Goal: Transaction & Acquisition: Purchase product/service

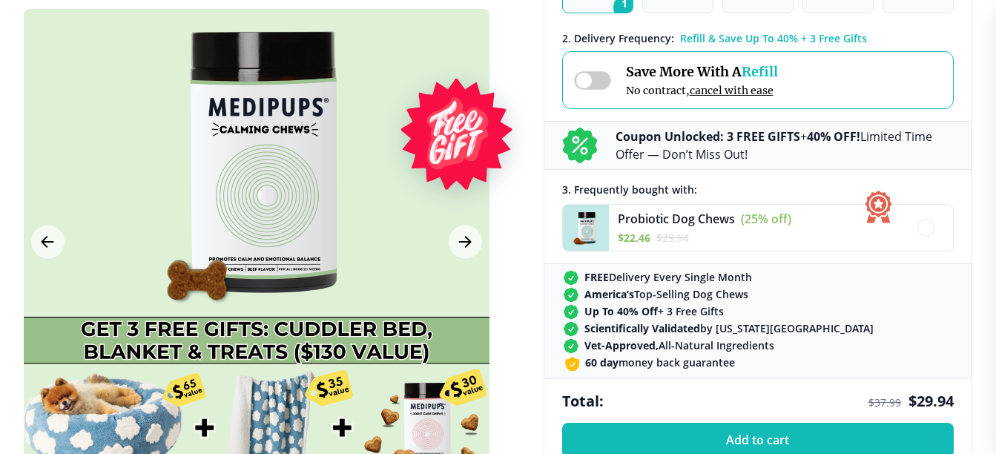
scroll to position [519, 0]
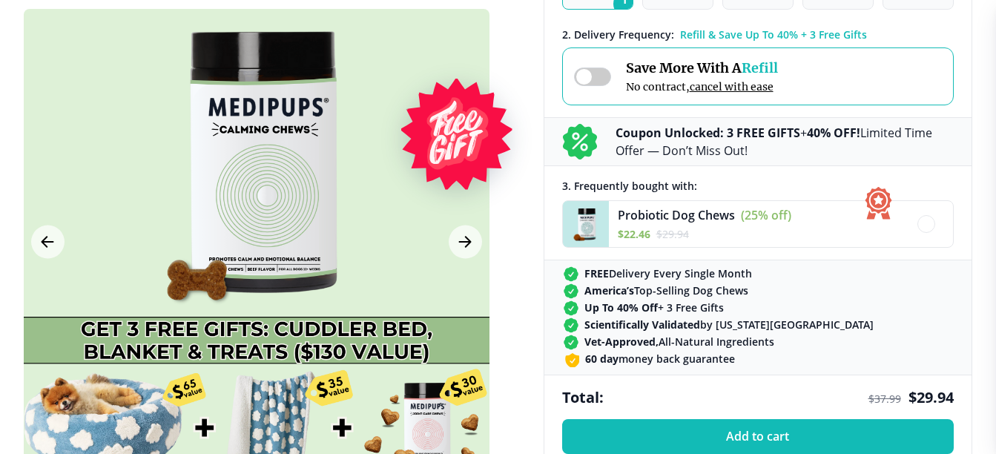
click at [603, 78] on span at bounding box center [592, 76] width 37 height 19
click at [603, 71] on span at bounding box center [592, 76] width 37 height 19
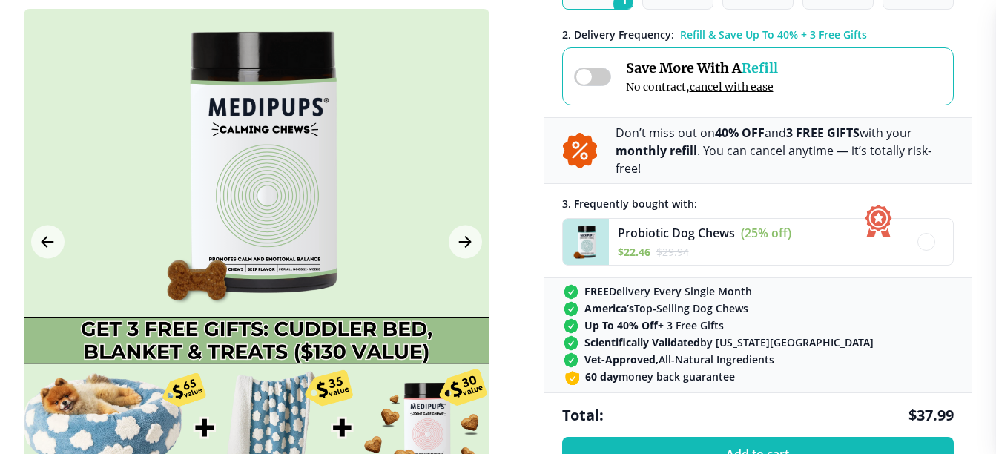
click at [581, 71] on span at bounding box center [592, 76] width 37 height 19
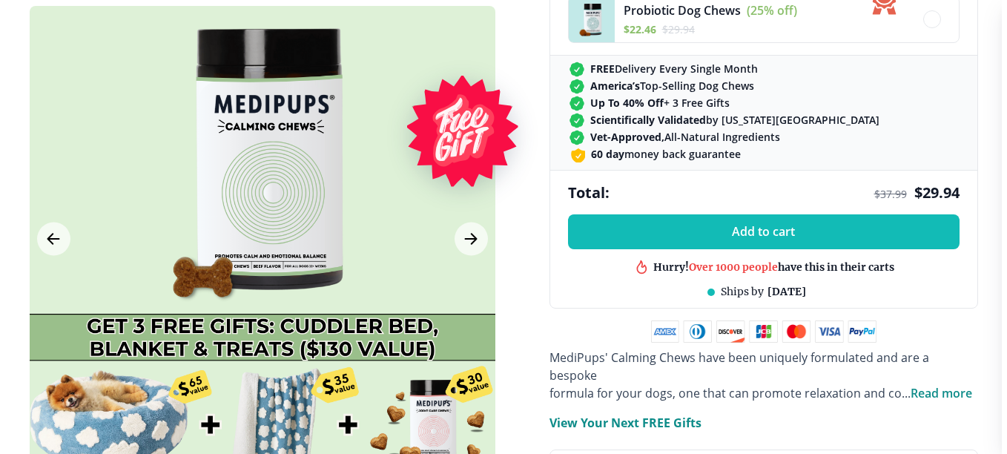
scroll to position [742, 0]
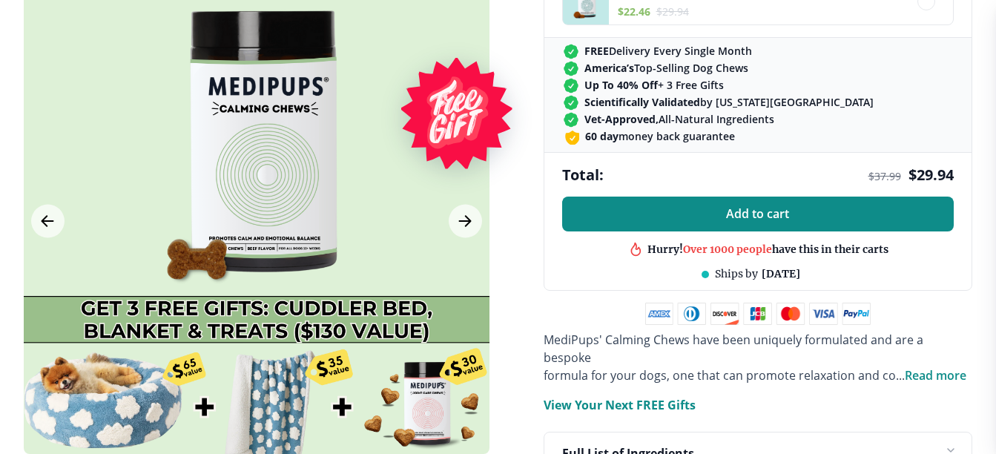
click at [757, 210] on span "Add to cart" at bounding box center [757, 214] width 63 height 14
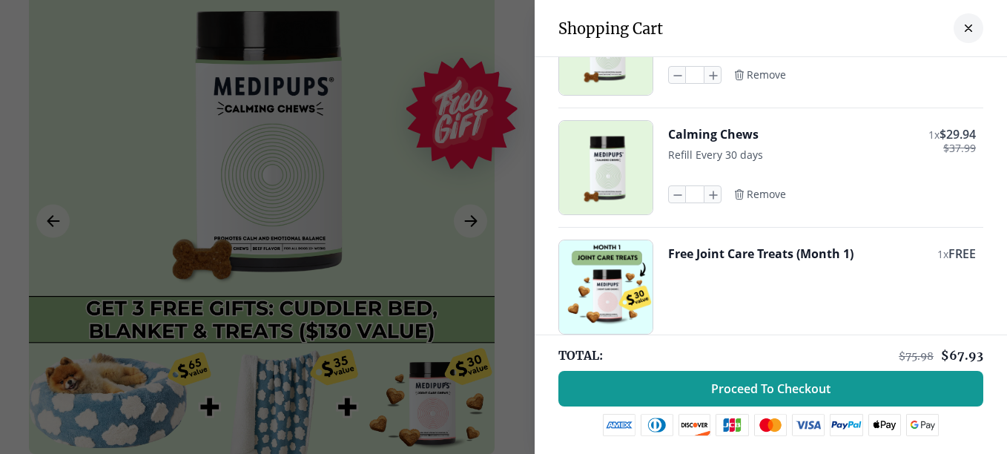
scroll to position [0, 0]
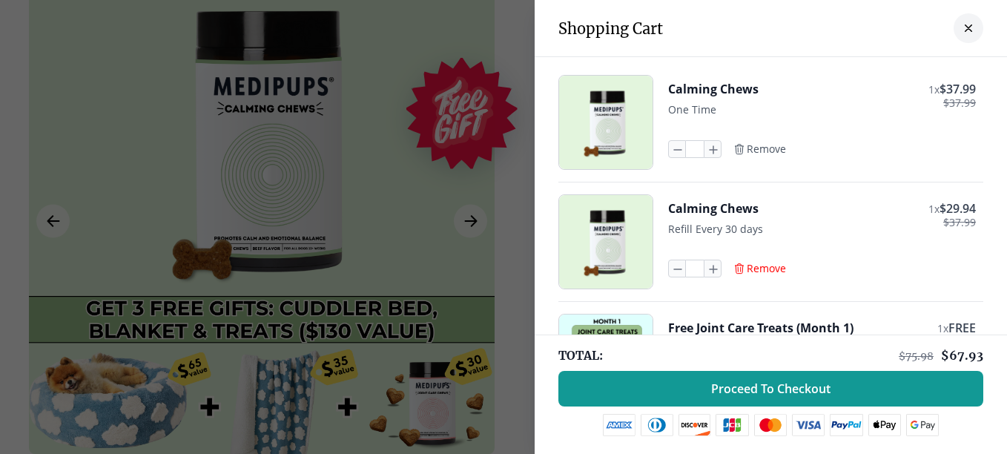
click at [753, 264] on span "Remove" at bounding box center [766, 268] width 39 height 13
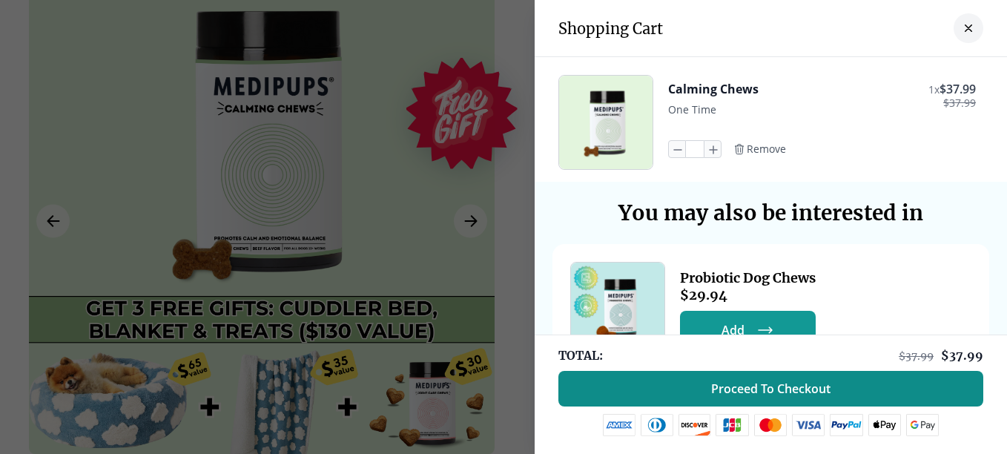
click at [765, 383] on span "Proceed To Checkout" at bounding box center [770, 388] width 119 height 15
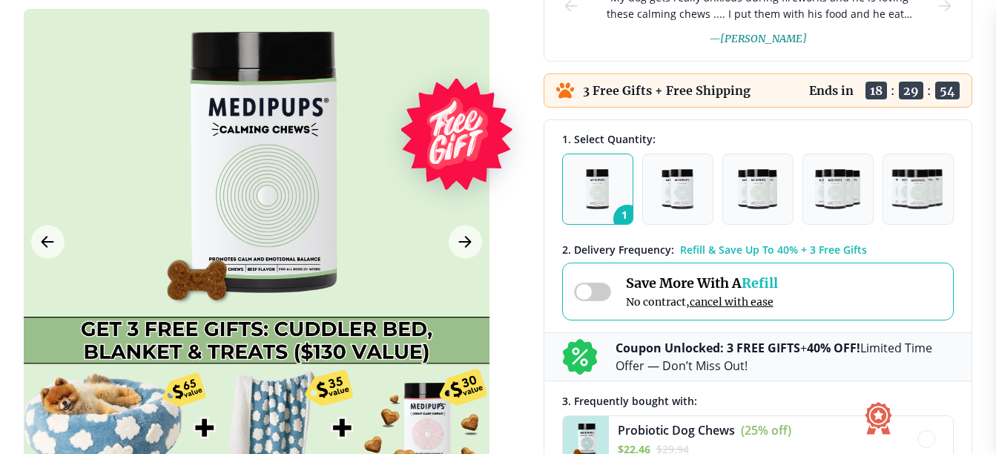
scroll to position [297, 0]
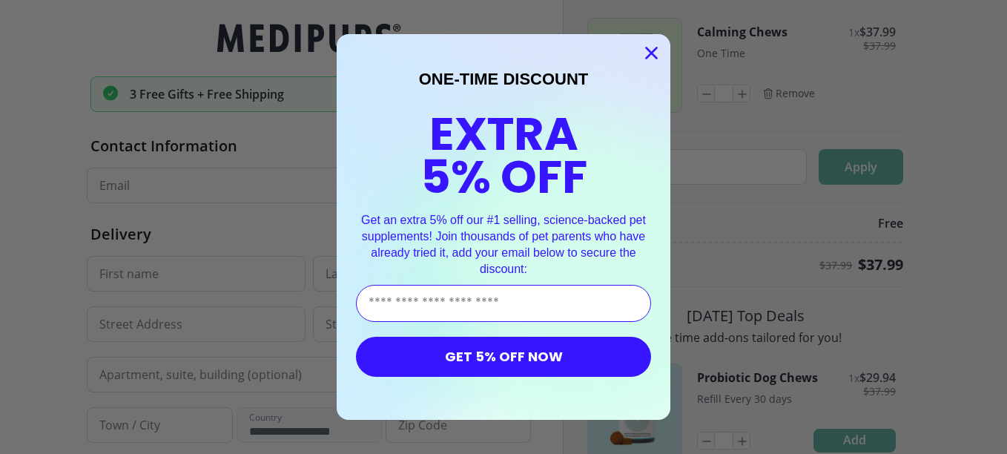
click at [647, 50] on icon "Close dialog" at bounding box center [652, 53] width 10 height 10
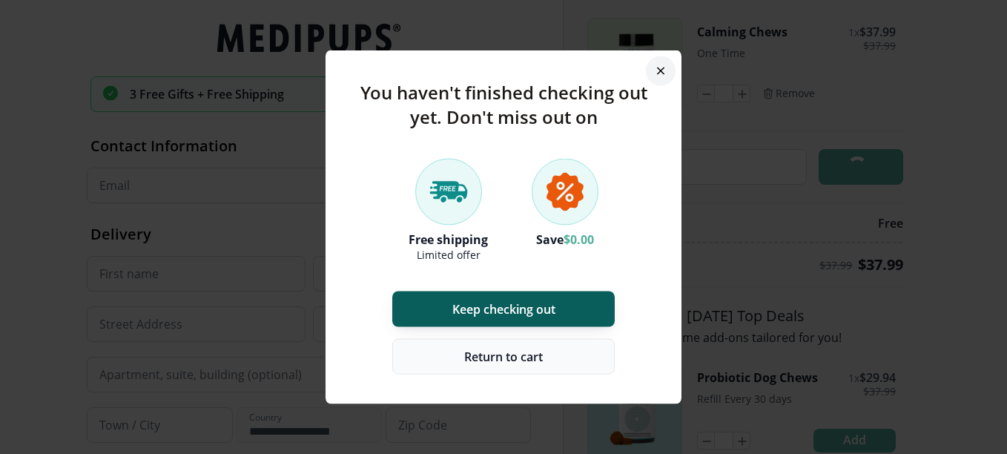
click at [524, 354] on span "Return to cart" at bounding box center [503, 356] width 79 height 15
click at [475, 349] on span "Return to cart" at bounding box center [503, 356] width 79 height 15
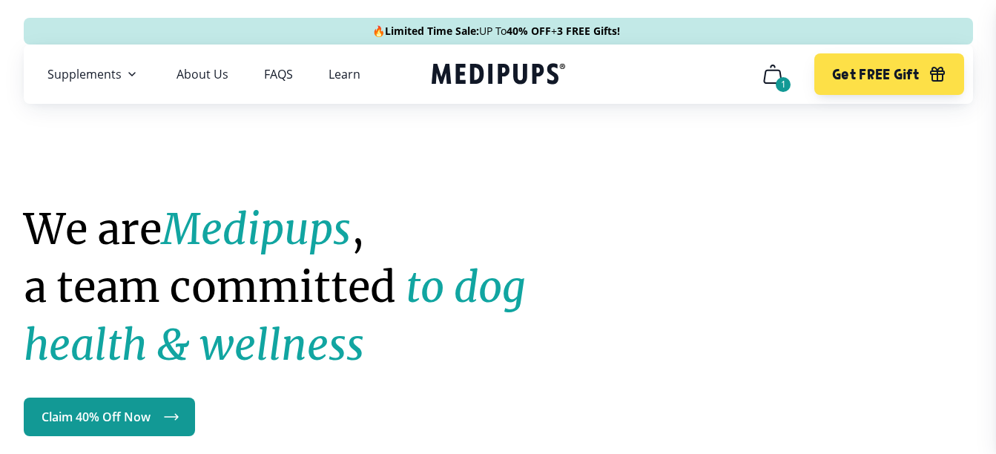
click at [653, 67] on nav "Supplements Supplements Probiotics & Gut Health Have you tried everything to he…" at bounding box center [498, 73] width 949 height 59
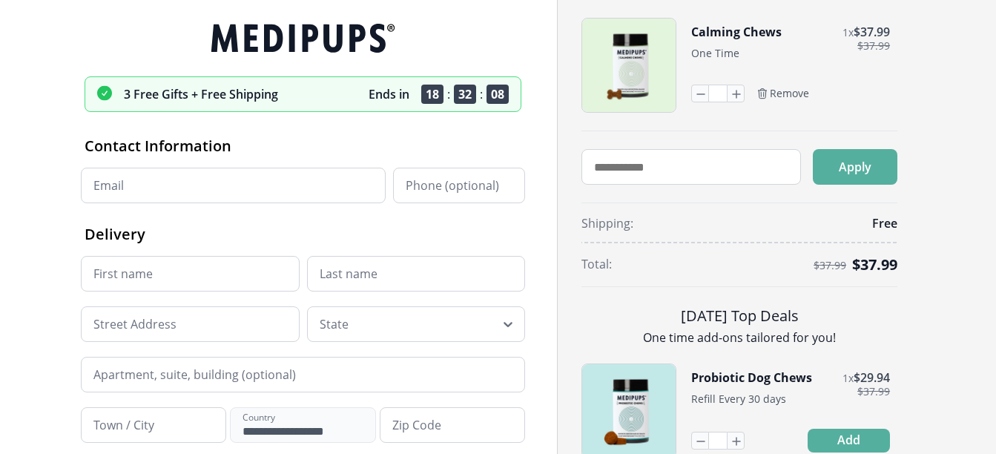
click at [334, 40] on icon at bounding box center [303, 38] width 437 height 29
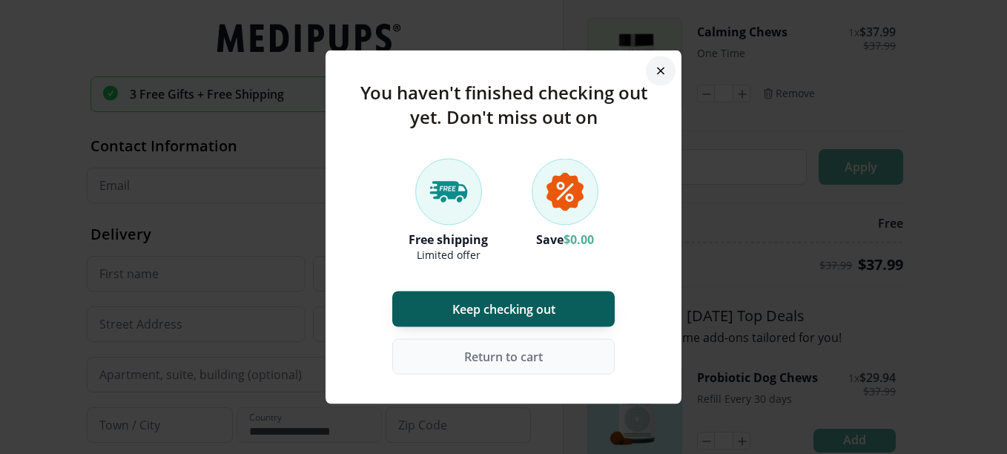
click at [653, 66] on button "button" at bounding box center [661, 71] width 30 height 30
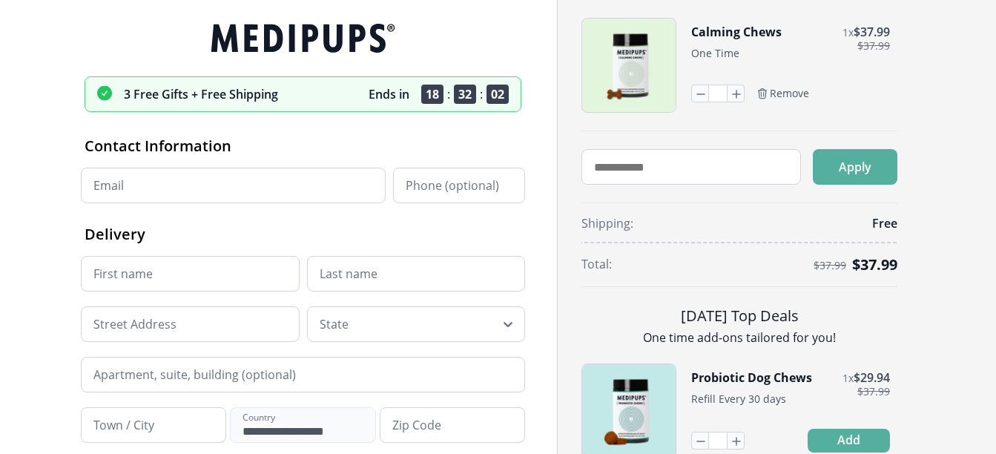
click at [280, 40] on icon at bounding box center [298, 38] width 174 height 29
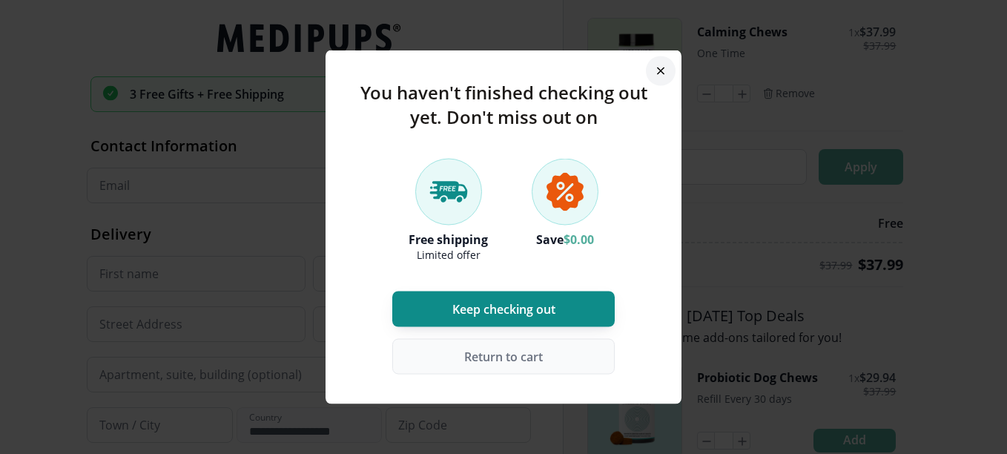
click at [544, 306] on span "Keep checking out" at bounding box center [503, 309] width 103 height 15
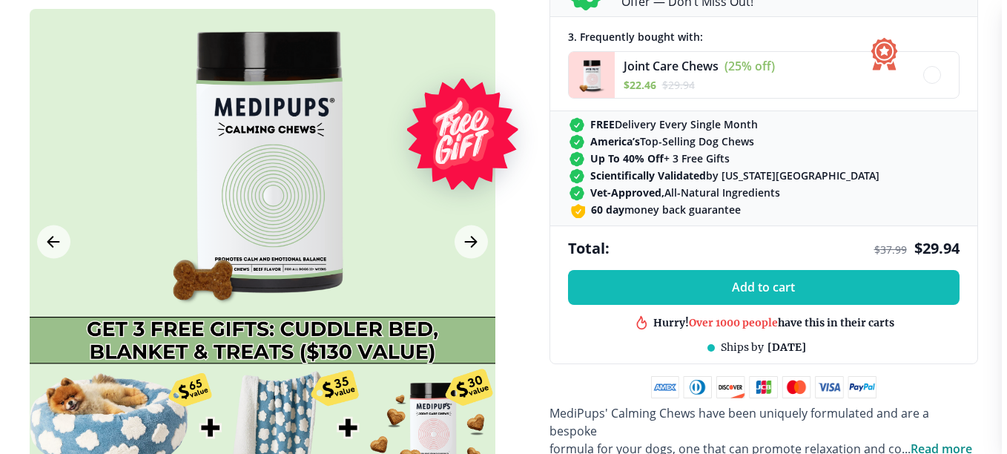
scroll to position [742, 0]
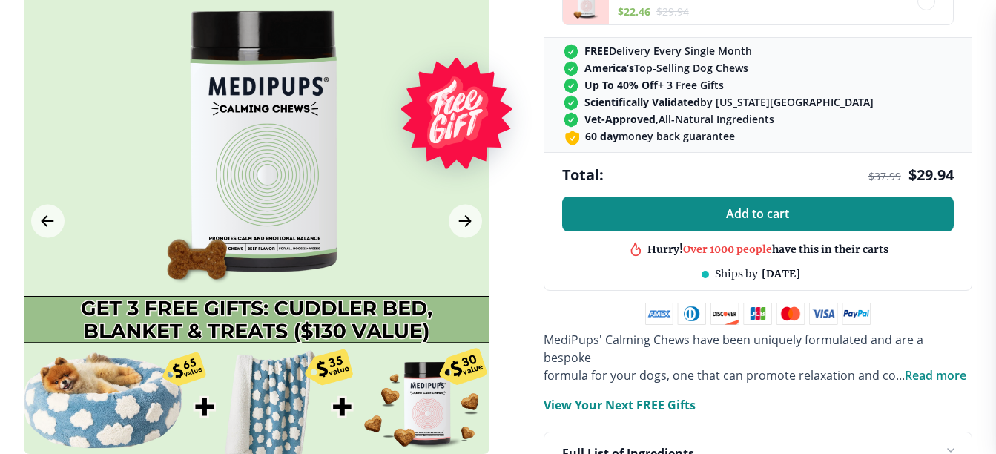
click at [759, 207] on span "Add to cart" at bounding box center [757, 214] width 63 height 14
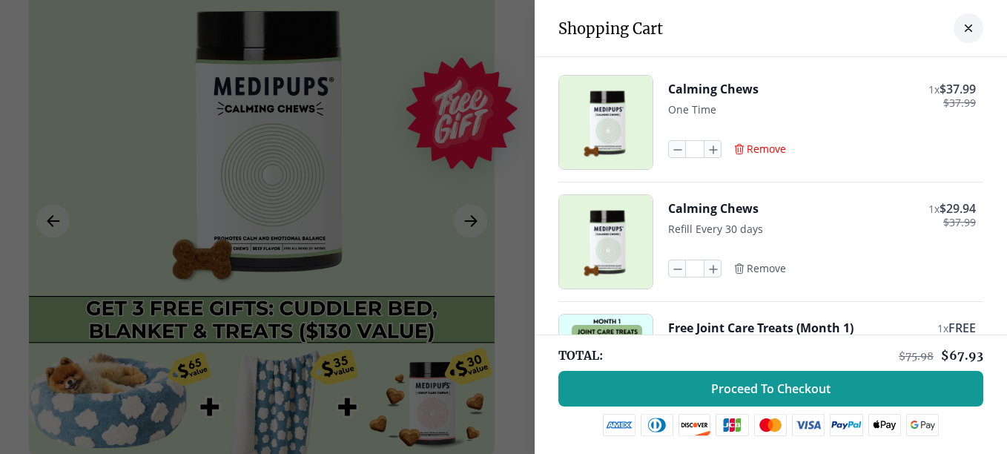
click at [751, 148] on span "Remove" at bounding box center [766, 148] width 39 height 13
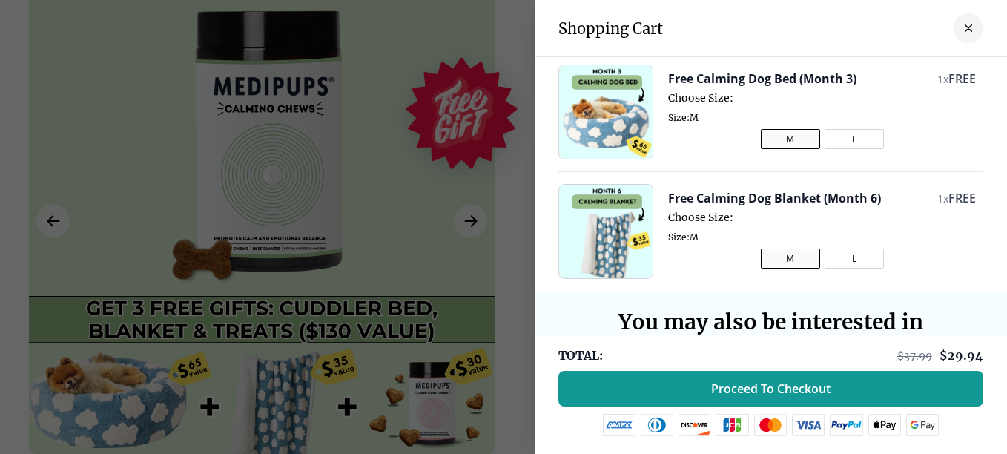
scroll to position [222, 0]
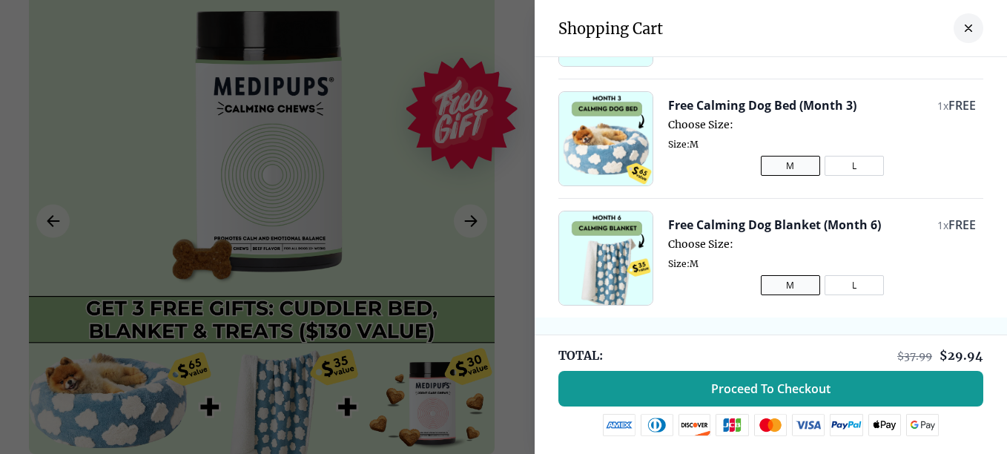
click at [833, 161] on button "L" at bounding box center [854, 166] width 59 height 20
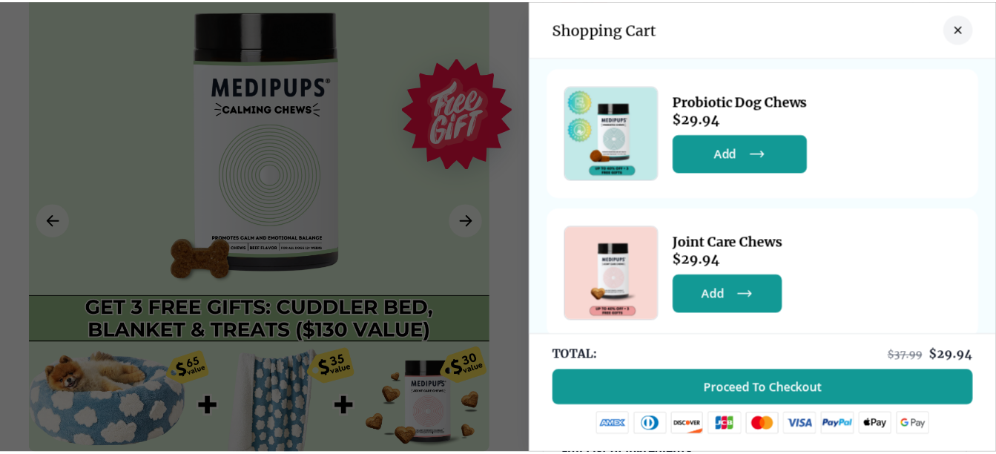
scroll to position [557, 0]
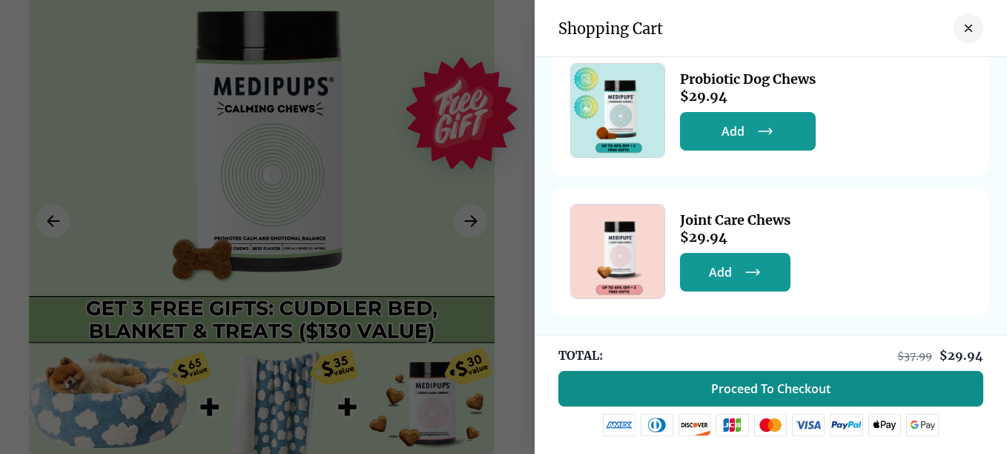
click at [775, 381] on span "Proceed To Checkout" at bounding box center [770, 388] width 119 height 15
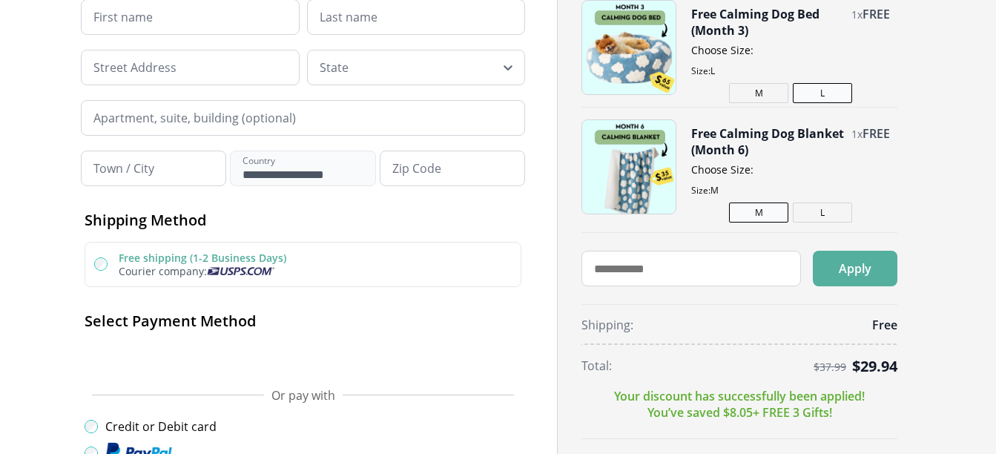
scroll to position [222, 0]
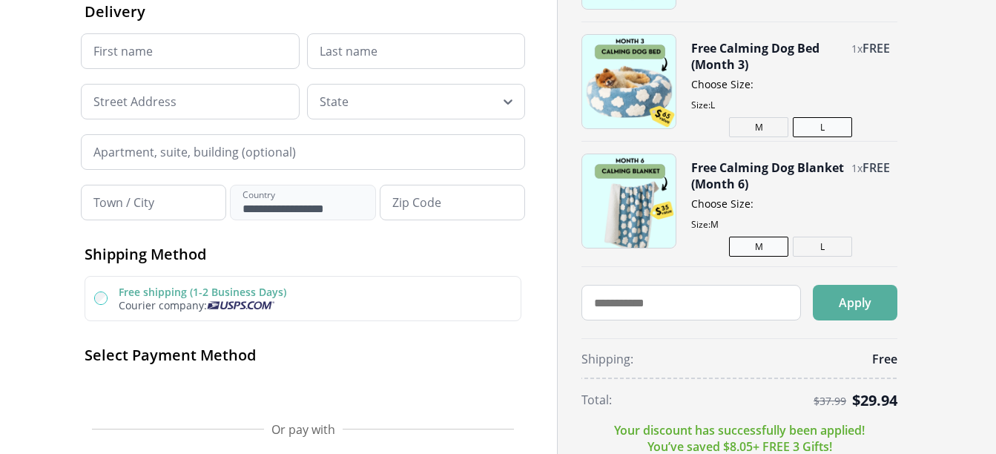
click at [761, 174] on button "Free Calming Dog Blanket (Month 6)" at bounding box center [767, 175] width 153 height 33
click at [757, 173] on button "Free Calming Dog Blanket (Month 6)" at bounding box center [767, 175] width 153 height 33
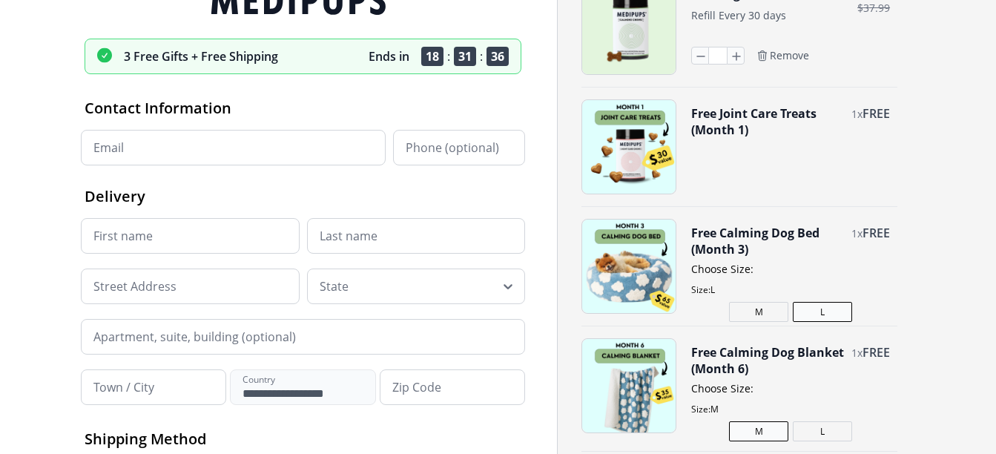
scroll to position [0, 0]
